Goal: Book appointment/travel/reservation

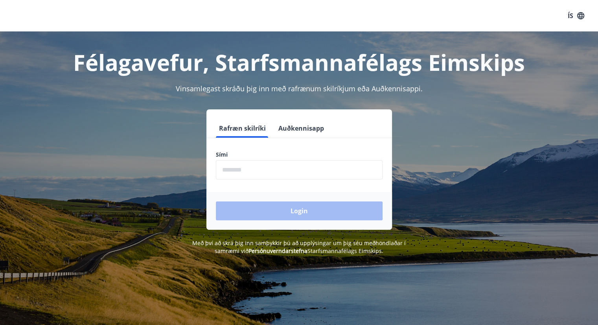
click at [300, 173] on input "phone" at bounding box center [299, 169] width 167 height 19
type input "********"
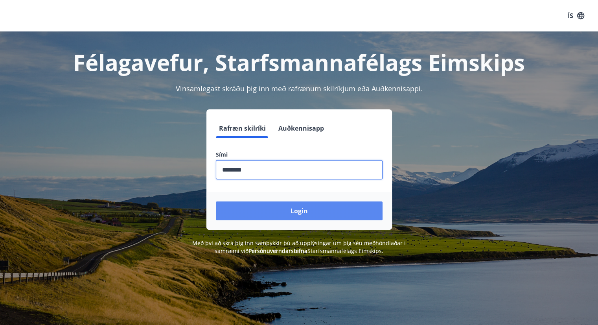
click at [285, 213] on button "Login" at bounding box center [299, 210] width 167 height 19
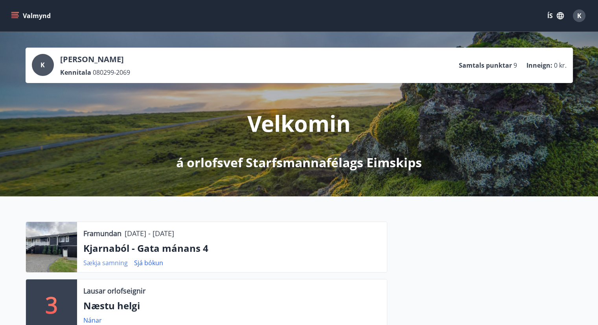
click at [91, 261] on link "Sækja samning" at bounding box center [105, 262] width 44 height 9
click at [141, 264] on link "Sjá bókun" at bounding box center [148, 262] width 29 height 9
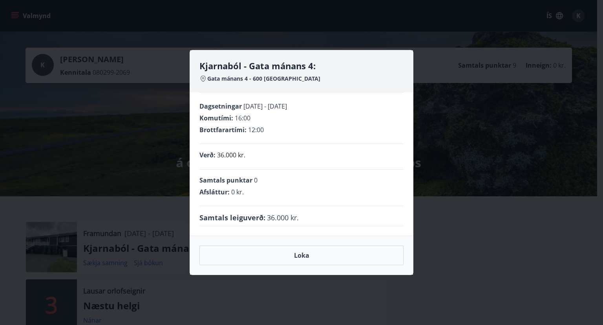
click at [140, 198] on div "Kjarnaból - Gata mánans 4: Gata mánans 4 - 600 [GEOGRAPHIC_DATA] Dagsetningar […" at bounding box center [301, 162] width 603 height 325
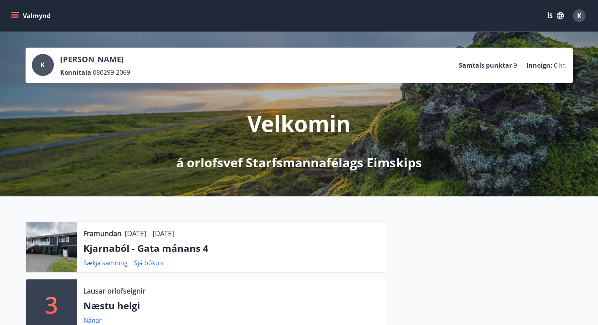
click at [98, 248] on p "Kjarnaból - Gata mánans 4" at bounding box center [231, 247] width 297 height 13
click at [95, 235] on p "Framundan" at bounding box center [102, 233] width 38 height 10
click at [28, 240] on div at bounding box center [51, 247] width 51 height 50
click at [38, 241] on div at bounding box center [51, 247] width 51 height 50
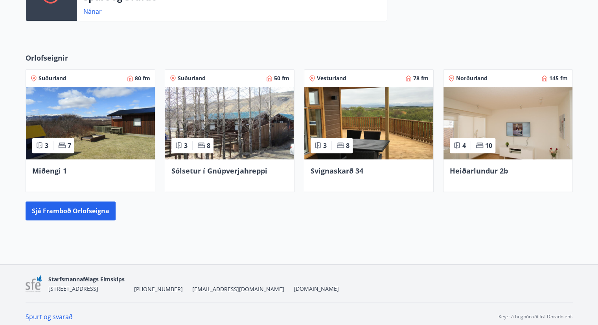
scroll to position [371, 0]
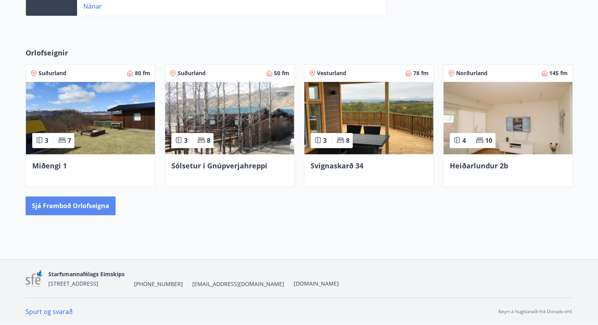
click at [91, 202] on button "Sjá framboð orlofseigna" at bounding box center [71, 205] width 90 height 19
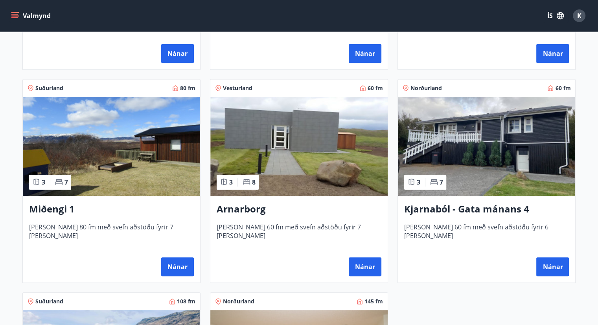
click at [544, 140] on img at bounding box center [486, 146] width 177 height 99
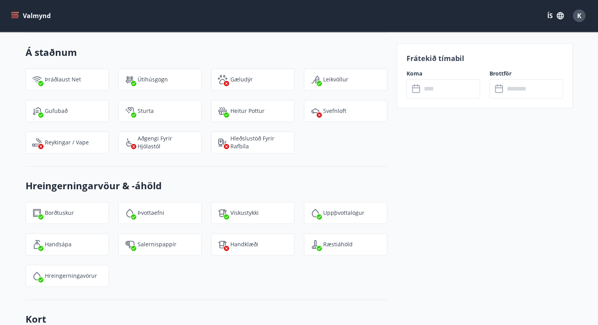
scroll to position [866, 0]
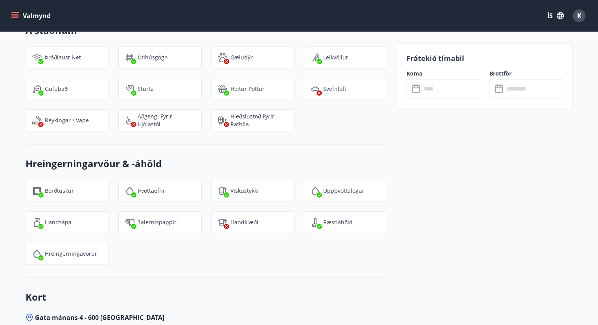
scroll to position [748, 0]
